Goal: Navigation & Orientation: Find specific page/section

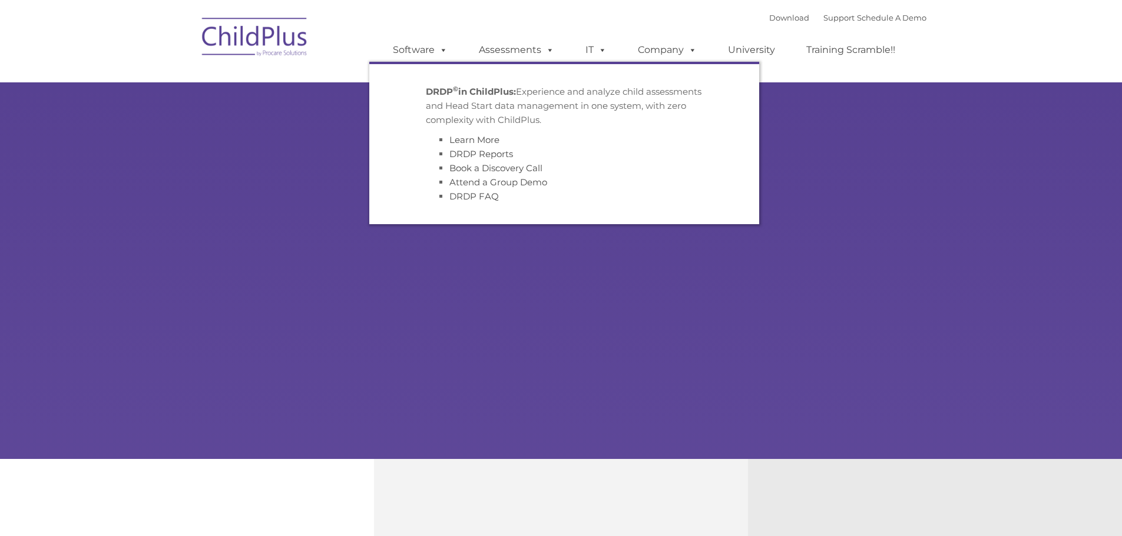
type input ""
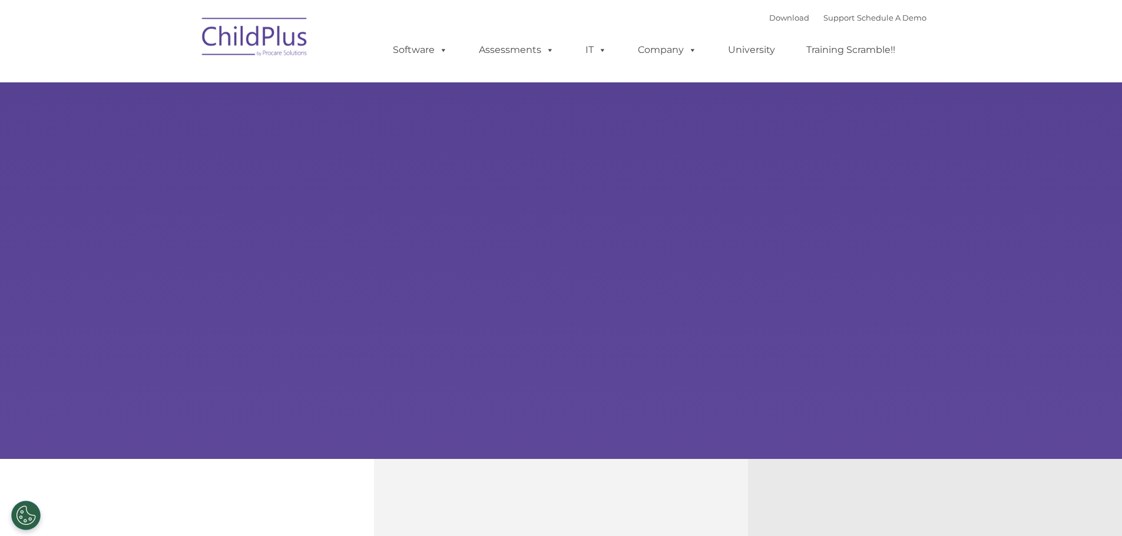
select select "MEDIUM"
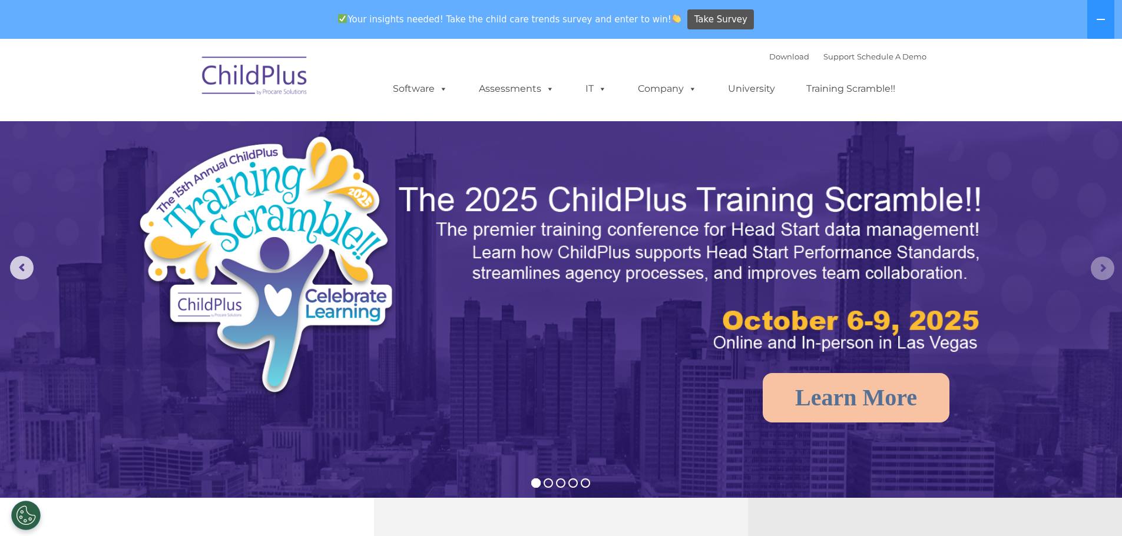
click at [1100, 265] on rs-arrow at bounding box center [1103, 269] width 24 height 24
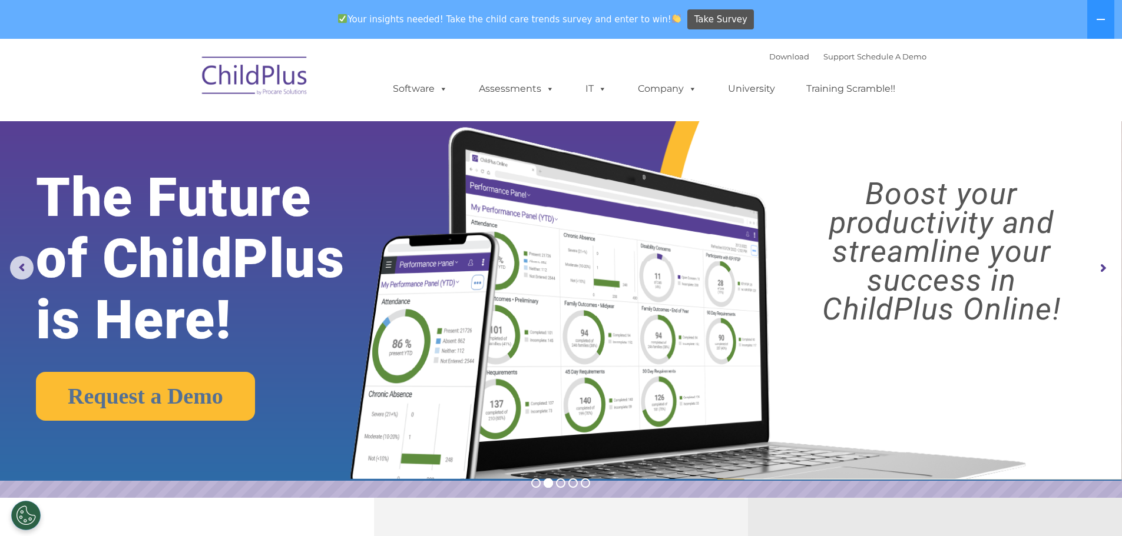
click at [1100, 265] on rs-arrow at bounding box center [1103, 269] width 24 height 24
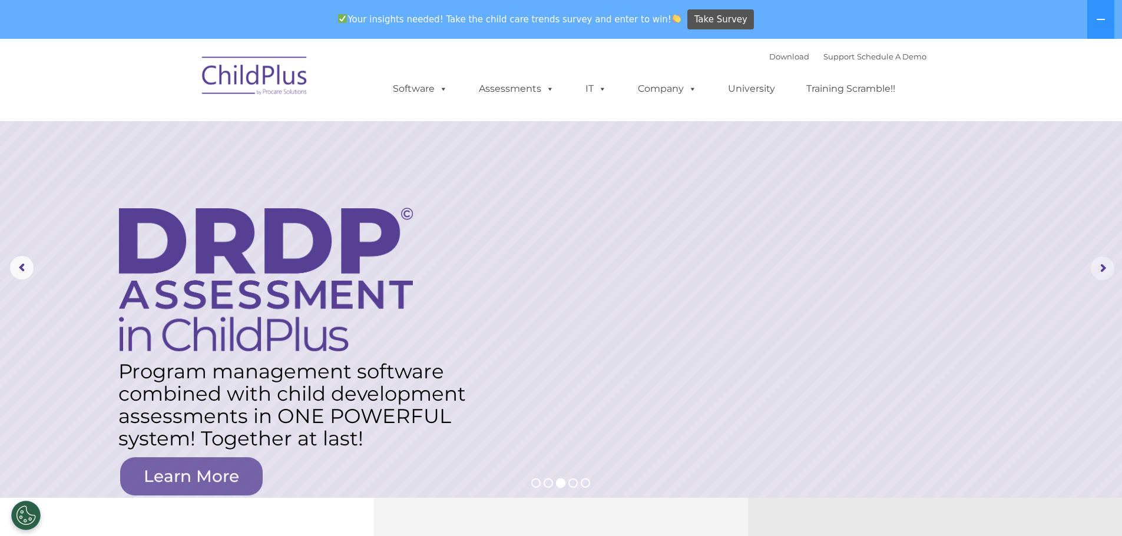
click at [1100, 265] on rs-arrow at bounding box center [1103, 269] width 24 height 24
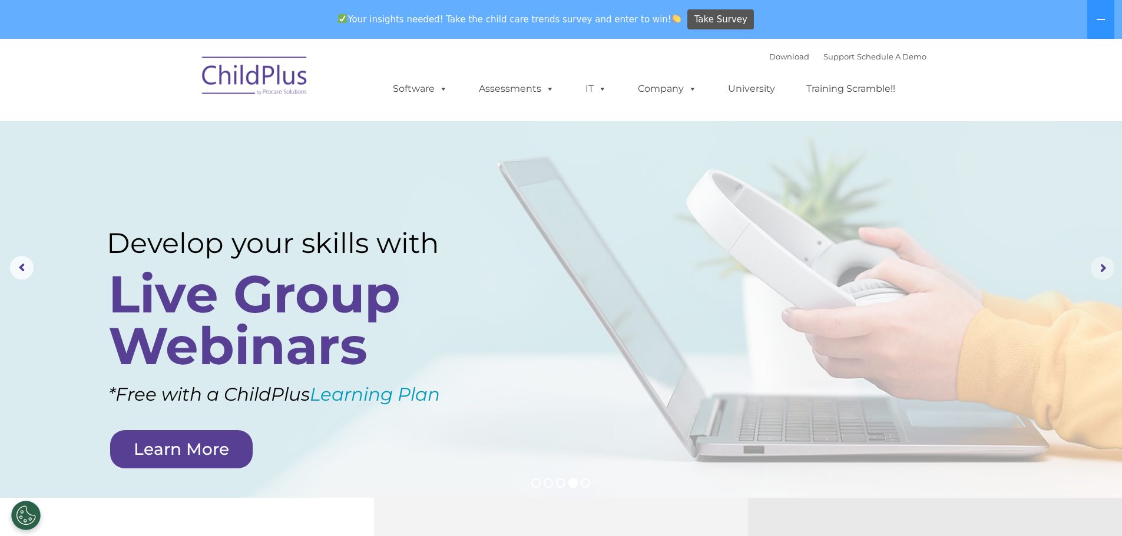
click at [1100, 265] on rs-arrow at bounding box center [1103, 269] width 24 height 24
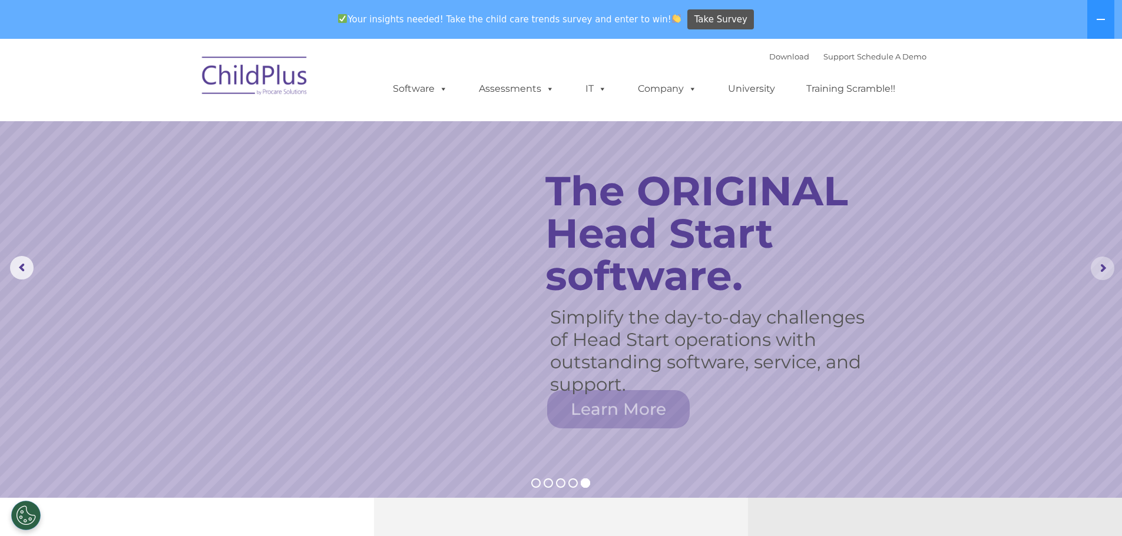
click at [1100, 265] on rs-arrow at bounding box center [1103, 269] width 24 height 24
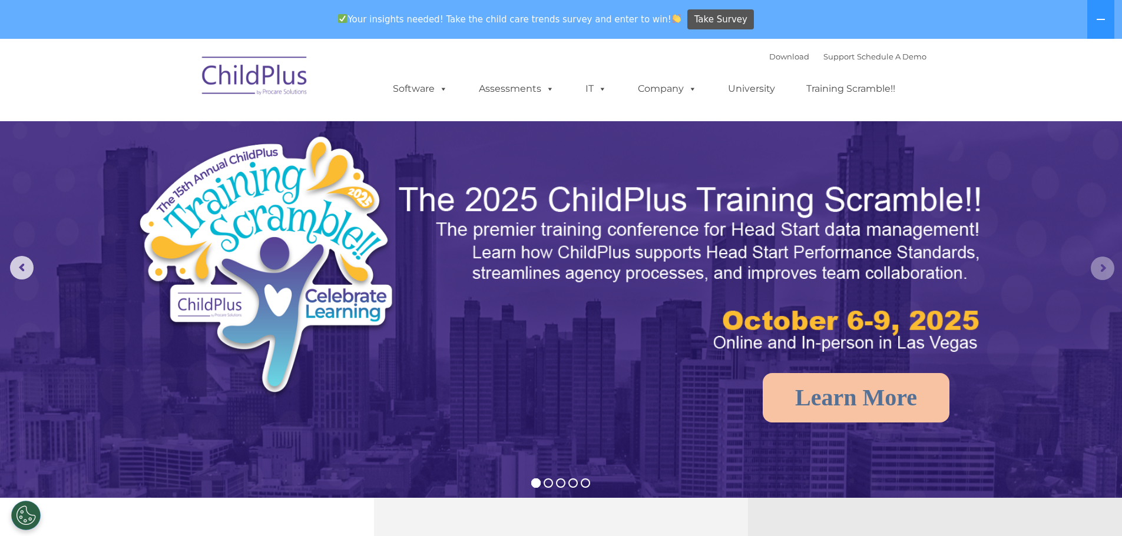
click at [1100, 265] on rs-arrow at bounding box center [1103, 269] width 24 height 24
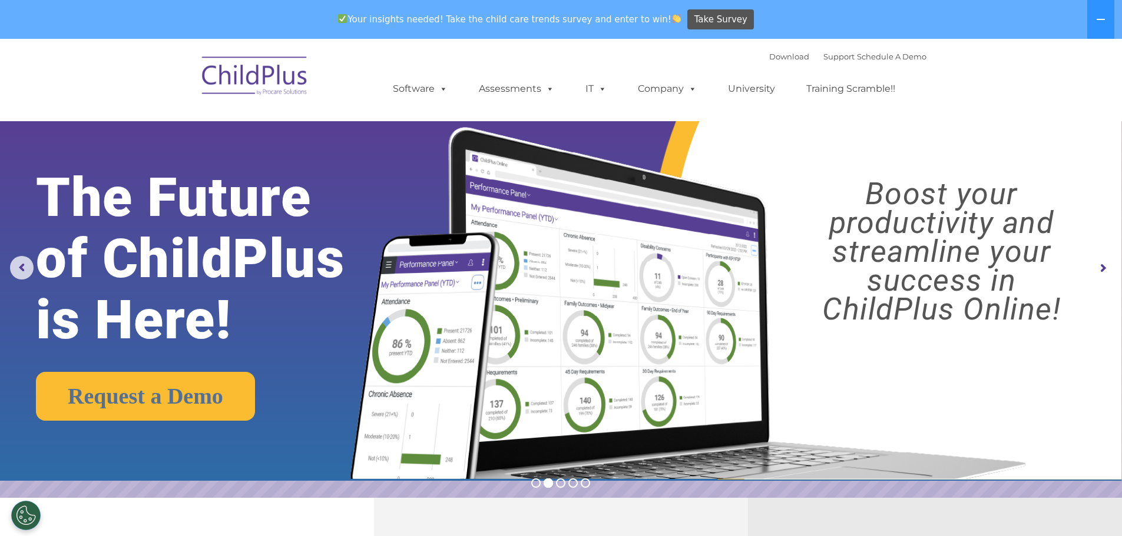
click at [1100, 265] on rs-arrow at bounding box center [1103, 269] width 24 height 24
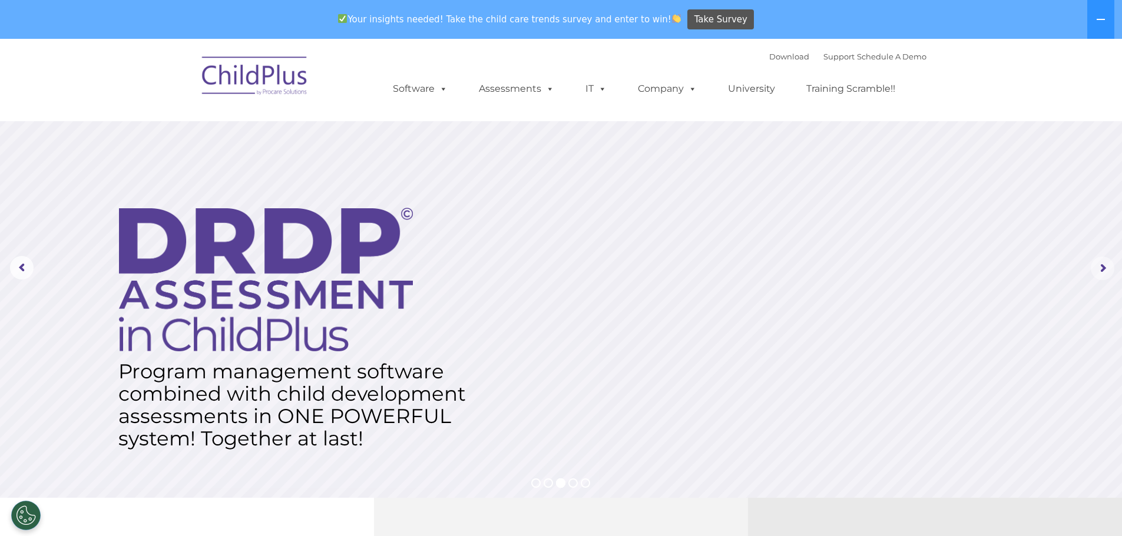
click at [1100, 265] on rs-arrow at bounding box center [1103, 269] width 24 height 24
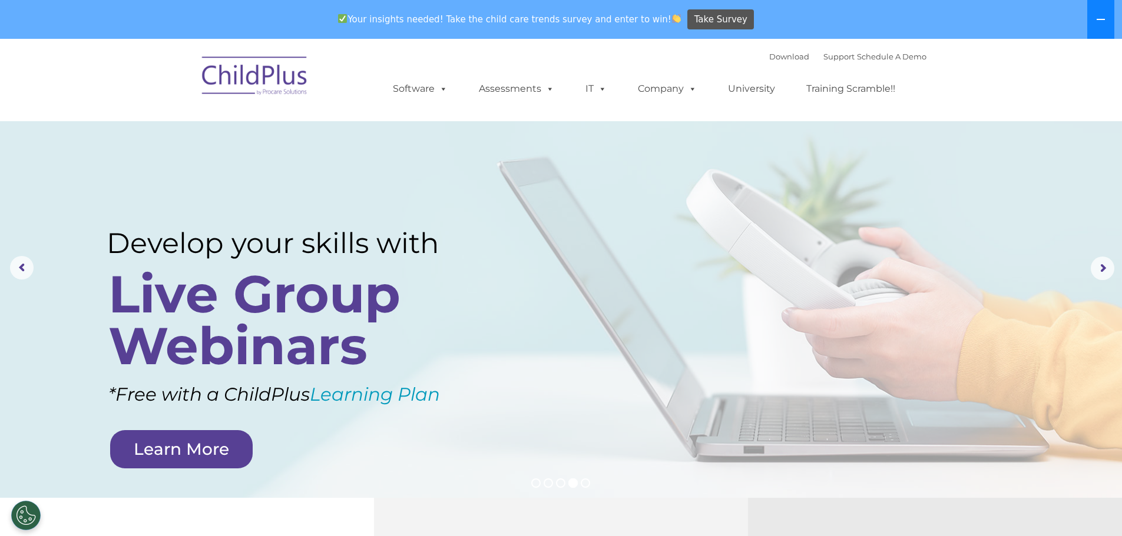
click at [1093, 14] on button at bounding box center [1100, 19] width 27 height 39
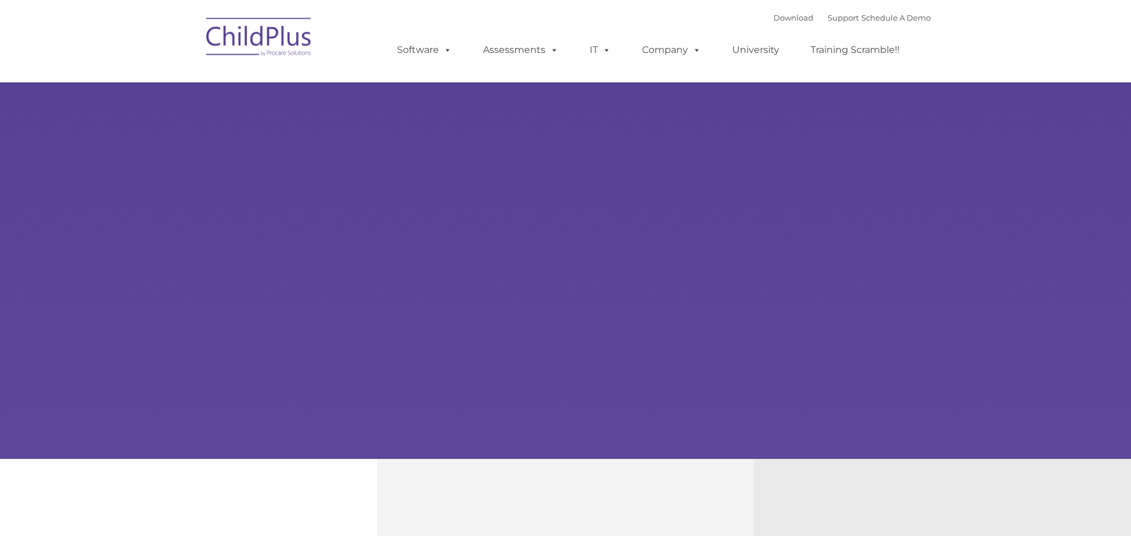
type input ""
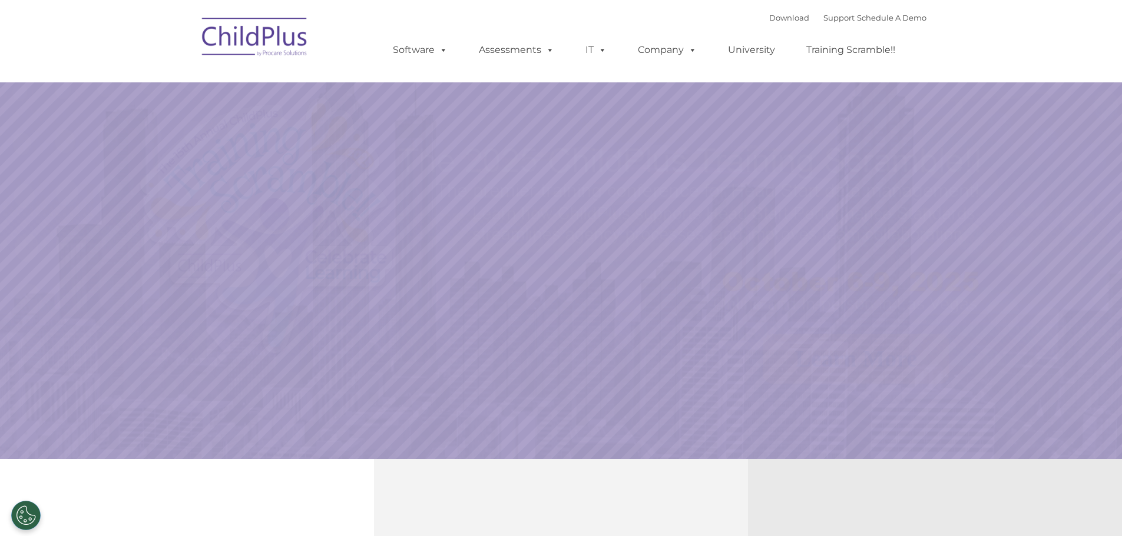
select select "MEDIUM"
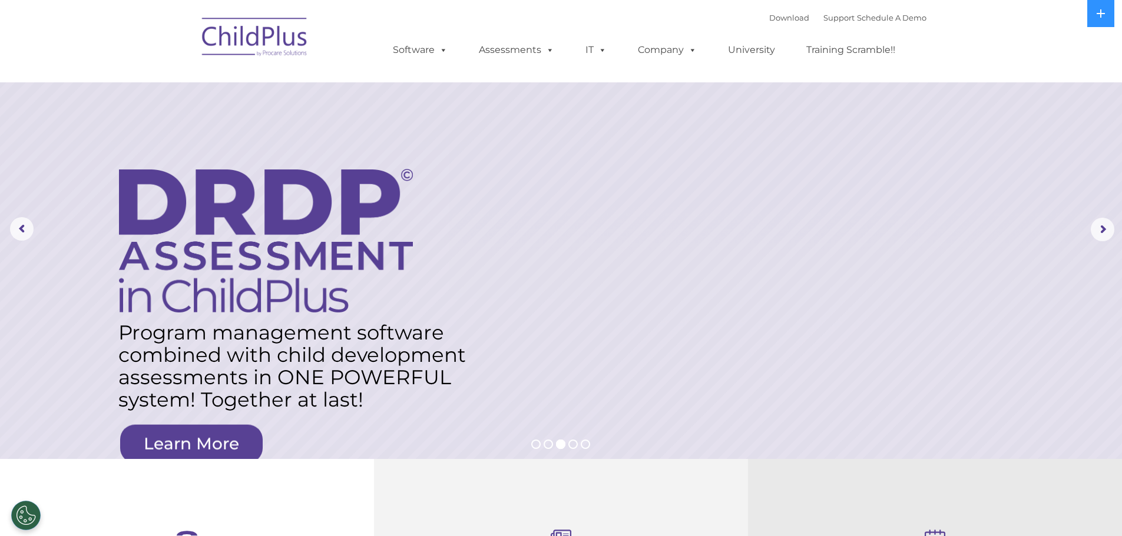
drag, startPoint x: 1121, startPoint y: 105, endPoint x: 1130, endPoint y: 65, distance: 41.7
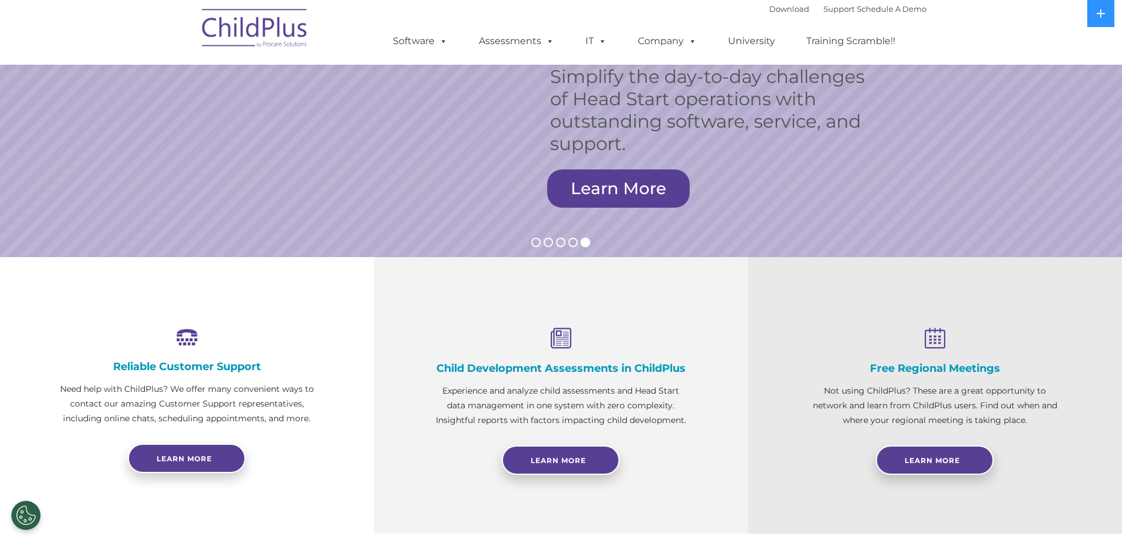
scroll to position [200, 0]
